Goal: Use online tool/utility: Utilize a website feature to perform a specific function

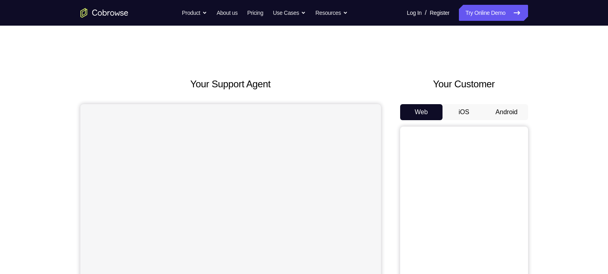
click at [510, 110] on button "Android" at bounding box center [507, 112] width 43 height 16
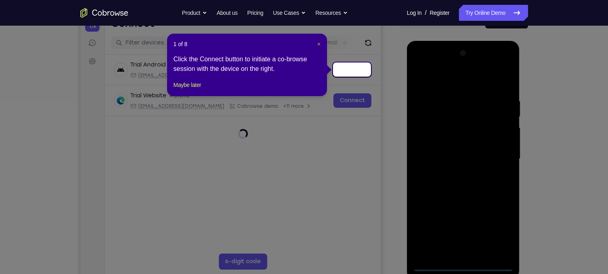
click at [318, 42] on span "×" at bounding box center [319, 44] width 3 height 6
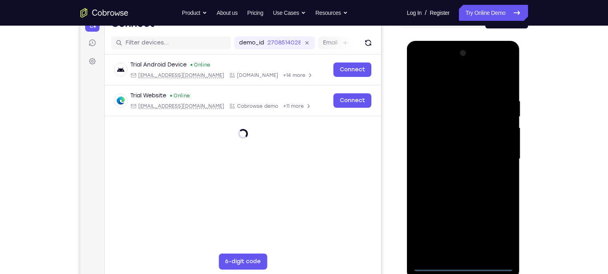
click at [467, 267] on div at bounding box center [463, 159] width 101 height 224
click at [503, 227] on div at bounding box center [463, 159] width 101 height 224
click at [453, 73] on div at bounding box center [463, 159] width 101 height 224
click at [463, 82] on div at bounding box center [463, 159] width 101 height 224
click at [498, 157] on div at bounding box center [463, 159] width 101 height 224
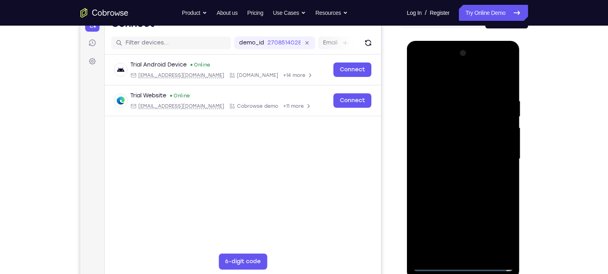
click at [455, 174] on div at bounding box center [463, 159] width 101 height 224
drag, startPoint x: 470, startPoint y: 154, endPoint x: 476, endPoint y: 155, distance: 6.1
click at [476, 155] on div at bounding box center [463, 159] width 101 height 224
click at [454, 145] on div at bounding box center [463, 159] width 101 height 224
click at [448, 162] on div at bounding box center [463, 159] width 101 height 224
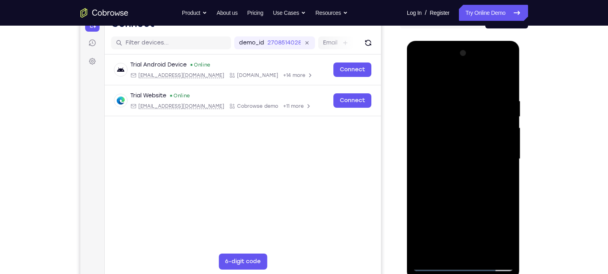
click at [448, 164] on div at bounding box center [463, 159] width 101 height 224
click at [463, 160] on div at bounding box center [463, 159] width 101 height 224
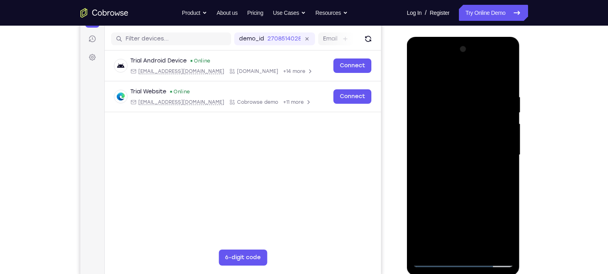
scroll to position [100, 0]
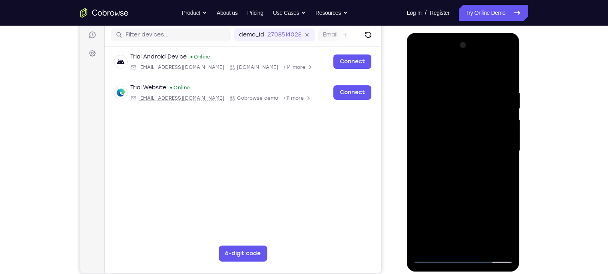
click at [467, 181] on div at bounding box center [463, 151] width 101 height 224
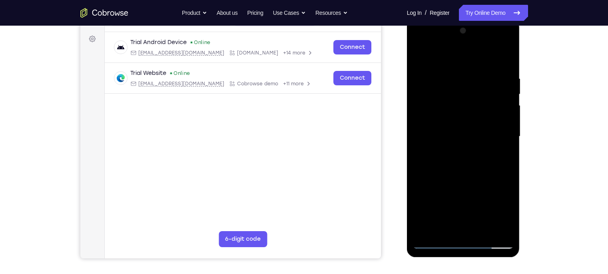
scroll to position [99, 0]
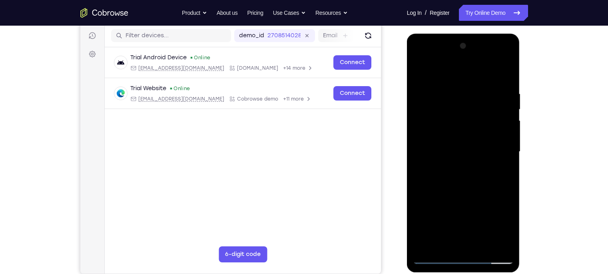
drag, startPoint x: 467, startPoint y: 182, endPoint x: 473, endPoint y: 159, distance: 23.3
click at [473, 159] on div at bounding box center [463, 152] width 101 height 224
drag, startPoint x: 496, startPoint y: 173, endPoint x: 503, endPoint y: 157, distance: 17.5
click at [503, 157] on div at bounding box center [463, 152] width 101 height 224
click at [510, 150] on div at bounding box center [463, 152] width 101 height 224
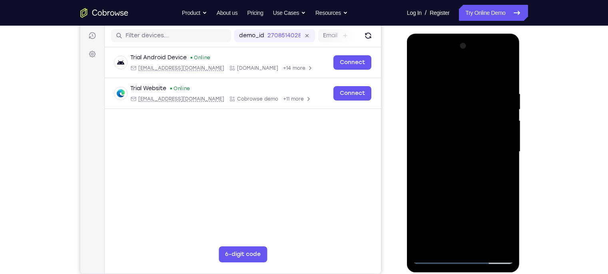
click at [508, 152] on div at bounding box center [463, 152] width 101 height 224
click at [509, 152] on div at bounding box center [463, 152] width 101 height 224
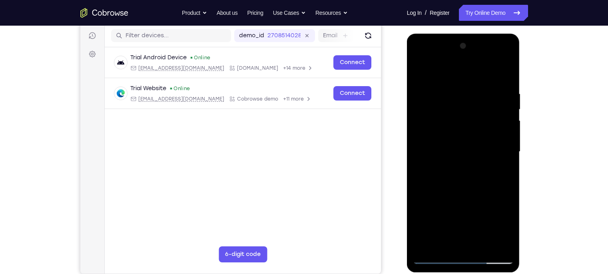
click at [509, 152] on div at bounding box center [463, 152] width 101 height 224
drag, startPoint x: 495, startPoint y: 150, endPoint x: 505, endPoint y: 200, distance: 51.4
click at [505, 200] on div at bounding box center [463, 152] width 101 height 224
click at [462, 70] on div at bounding box center [463, 152] width 101 height 224
drag, startPoint x: 449, startPoint y: 73, endPoint x: 458, endPoint y: 68, distance: 9.7
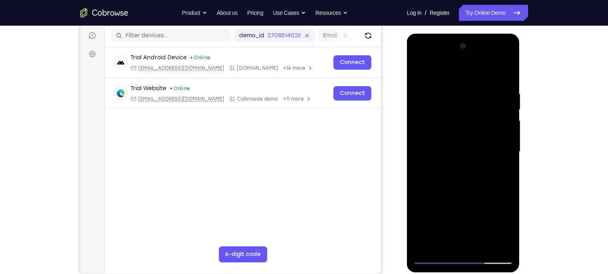
click at [458, 68] on div at bounding box center [463, 152] width 101 height 224
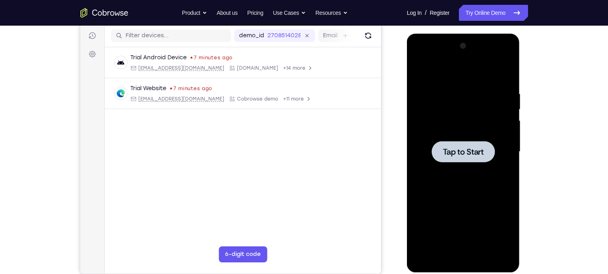
click at [485, 172] on div at bounding box center [463, 152] width 101 height 224
